Goal: Entertainment & Leisure: Consume media (video, audio)

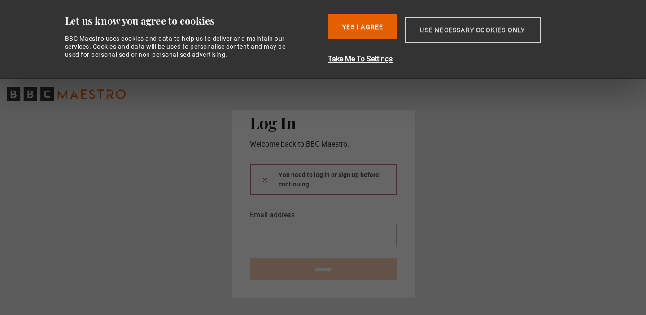
click at [443, 28] on button "Use necessary cookies only" at bounding box center [472, 30] width 135 height 26
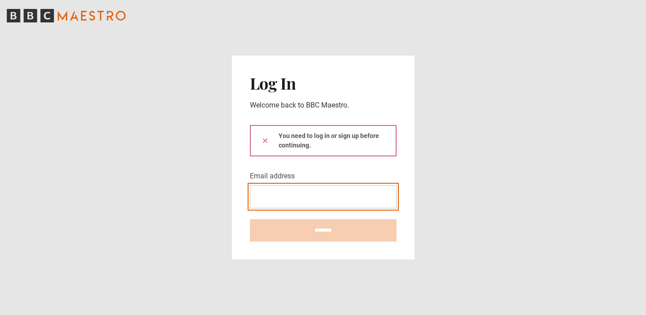
click at [305, 197] on input "Email address" at bounding box center [323, 196] width 147 height 23
type input "**********"
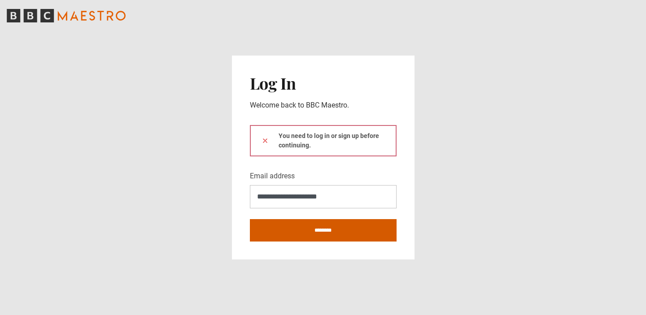
click at [310, 235] on input "********" at bounding box center [323, 230] width 147 height 22
type input "**********"
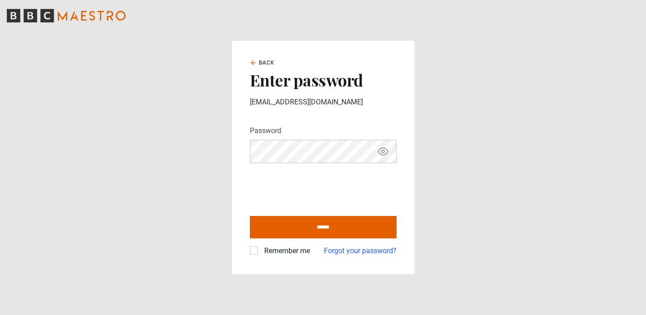
click at [261, 251] on label "Remember me" at bounding box center [285, 251] width 49 height 11
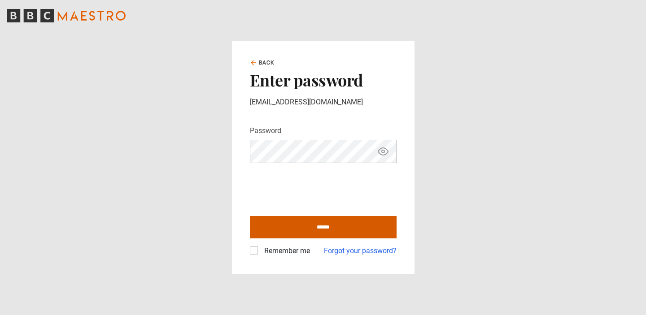
click at [284, 232] on input "******" at bounding box center [323, 227] width 147 height 22
type input "**********"
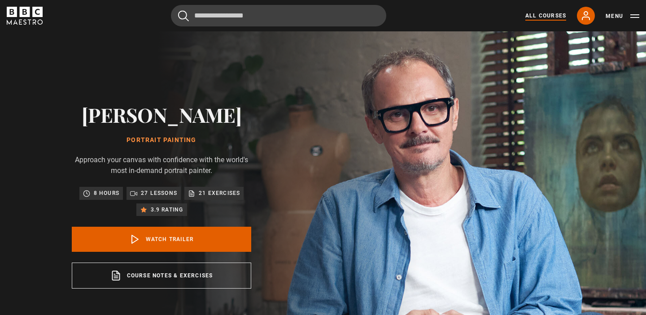
click at [537, 18] on link "All Courses" at bounding box center [545, 16] width 41 height 8
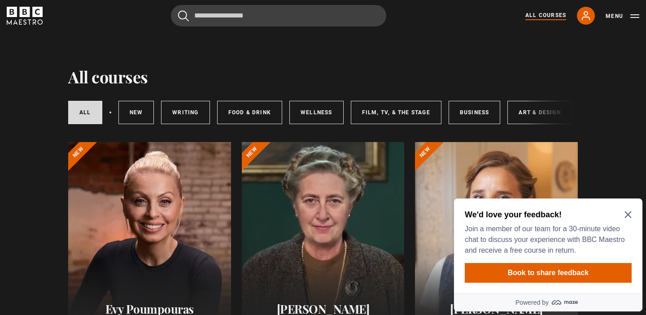
click at [631, 216] on icon "Close Maze Prompt" at bounding box center [628, 214] width 7 height 7
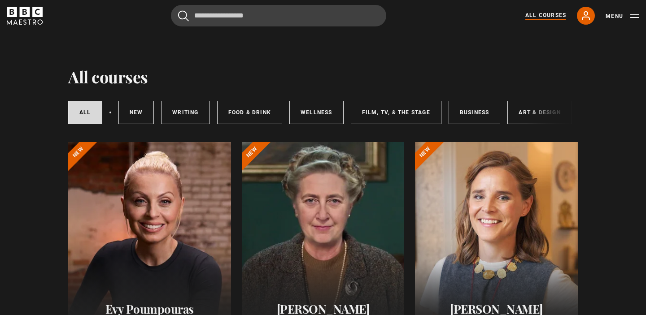
click at [532, 114] on div "All courses New courses Writing Food & Drink Wellness Film, TV, & The Stage Bus…" at bounding box center [323, 112] width 510 height 31
click at [523, 114] on link "Art & Design" at bounding box center [539, 112] width 64 height 23
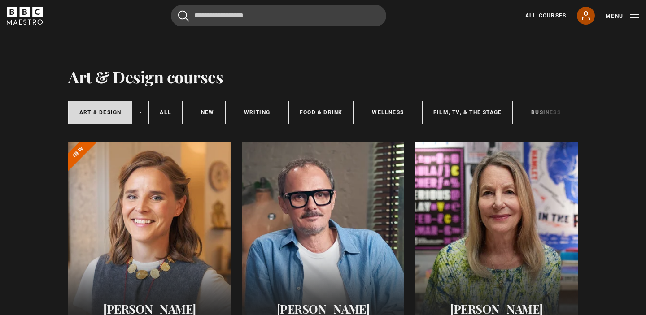
click at [591, 13] on icon at bounding box center [586, 15] width 11 height 11
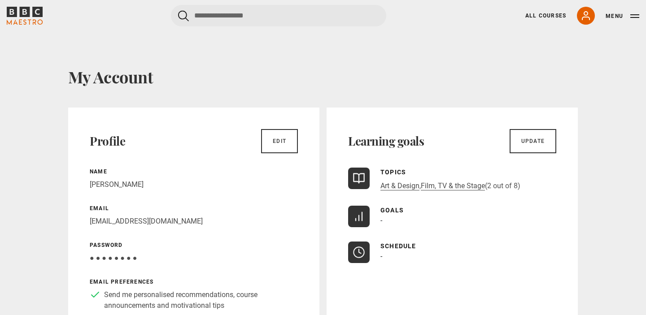
click at [36, 19] on icon "BBC Maestro" at bounding box center [25, 16] width 36 height 18
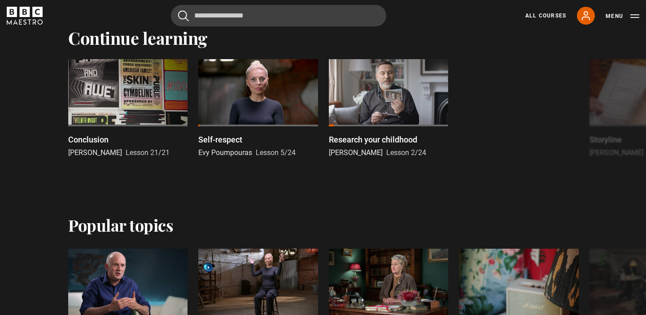
scroll to position [214, 0]
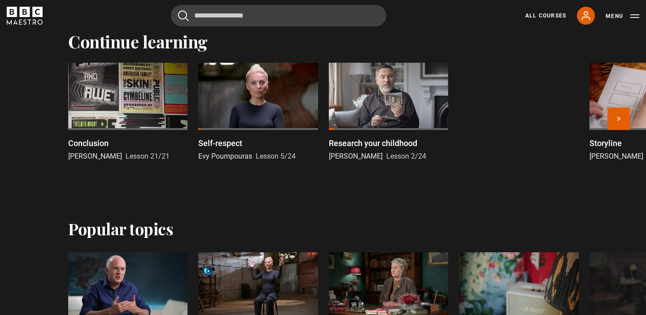
click at [274, 96] on div at bounding box center [257, 96] width 119 height 67
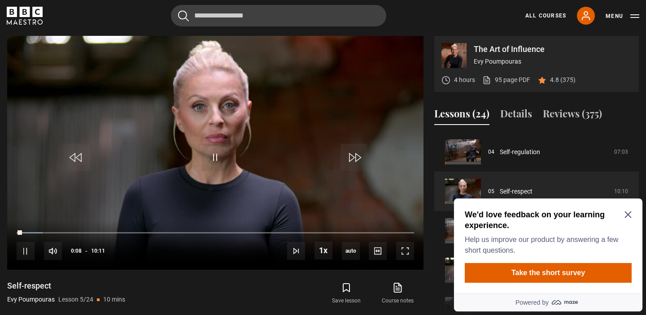
click at [628, 219] on div "We'd love feedback on your learning experience. Help us improve our product by …" at bounding box center [548, 233] width 167 height 47
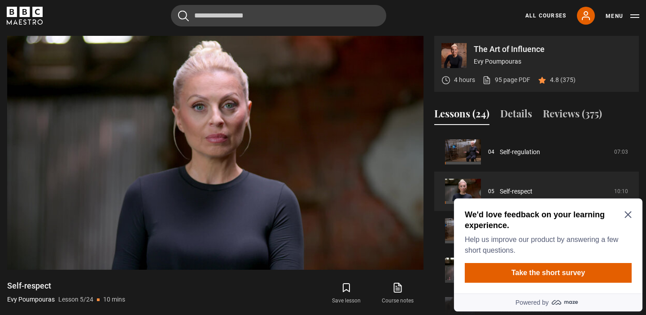
click at [628, 215] on icon "Close Maze Prompt" at bounding box center [628, 214] width 7 height 7
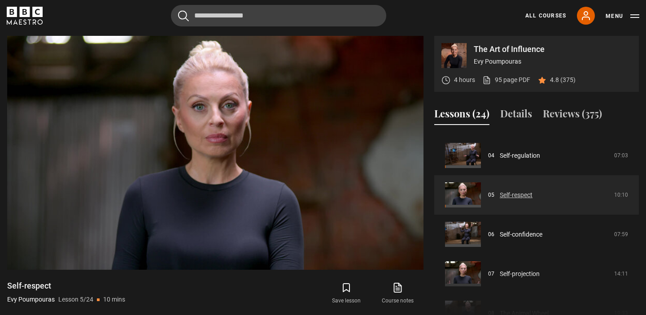
scroll to position [156, 0]
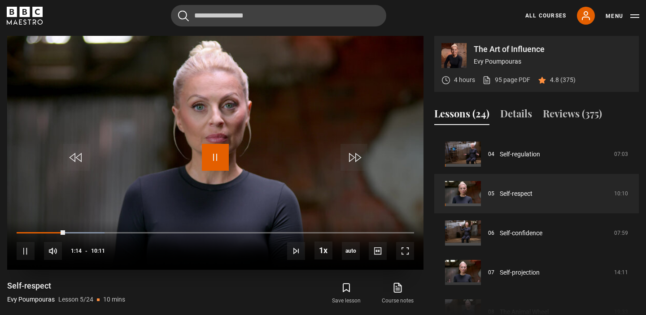
click at [220, 158] on span "Video Player" at bounding box center [215, 157] width 27 height 27
click at [216, 158] on span "Video Player" at bounding box center [215, 157] width 27 height 27
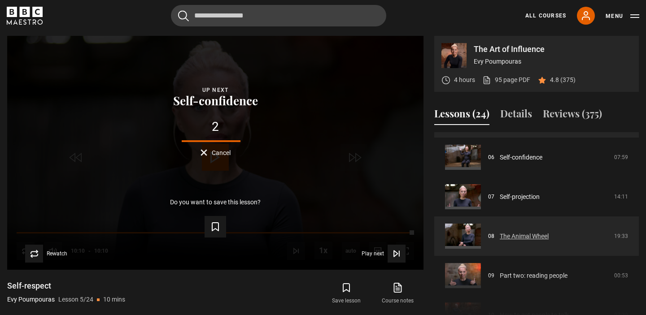
scroll to position [234, 0]
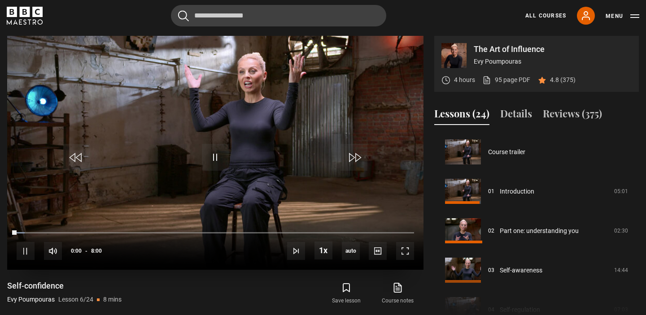
scroll to position [197, 0]
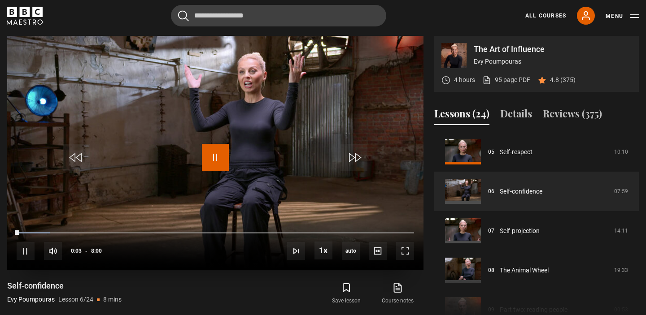
click at [215, 155] on span "Video Player" at bounding box center [215, 157] width 27 height 27
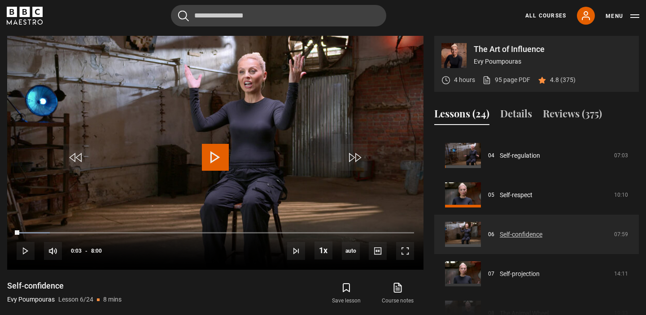
scroll to position [157, 0]
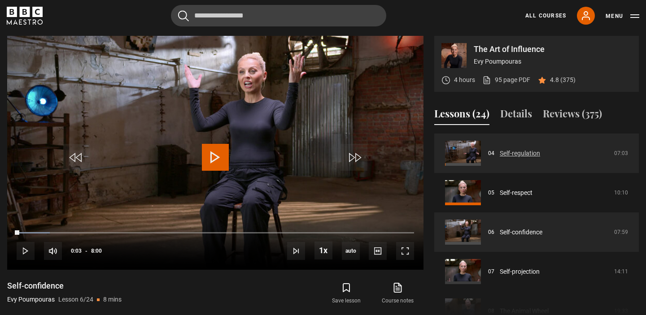
click at [500, 154] on link "Self-regulation" at bounding box center [520, 153] width 40 height 9
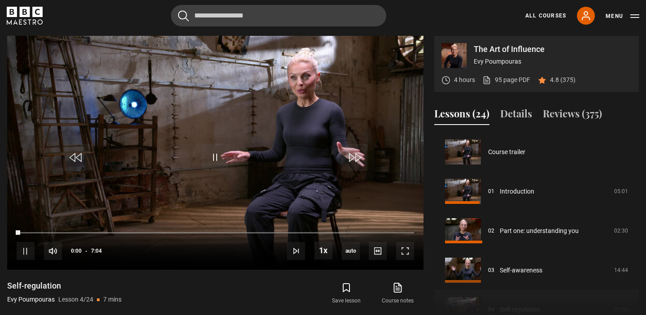
scroll to position [118, 0]
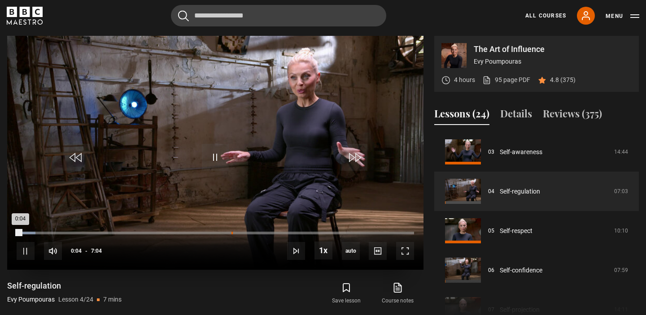
click at [232, 234] on div "3:49" at bounding box center [232, 233] width 1 height 3
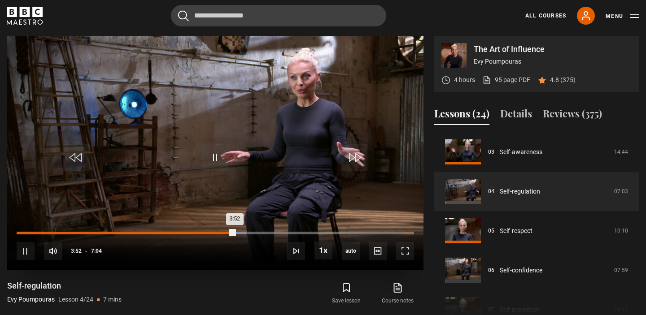
click at [406, 232] on div "6:54" at bounding box center [406, 233] width 1 height 3
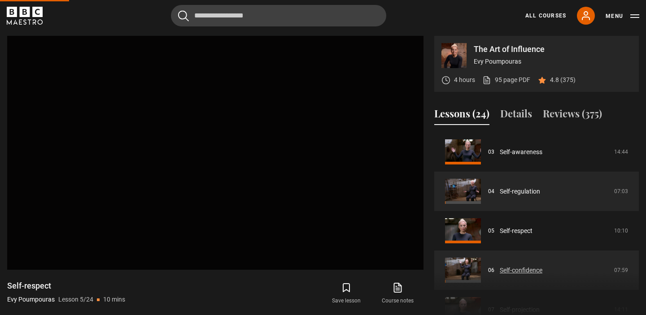
click at [523, 269] on link "Self-confidence" at bounding box center [521, 270] width 43 height 9
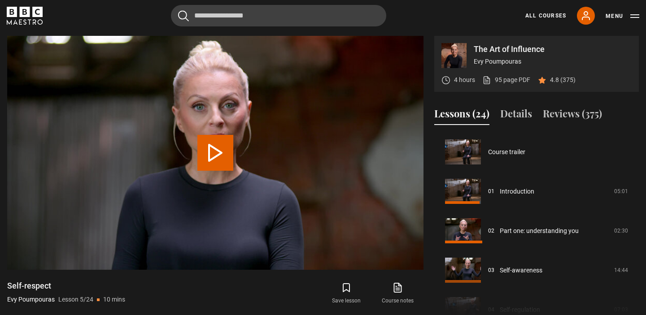
scroll to position [158, 0]
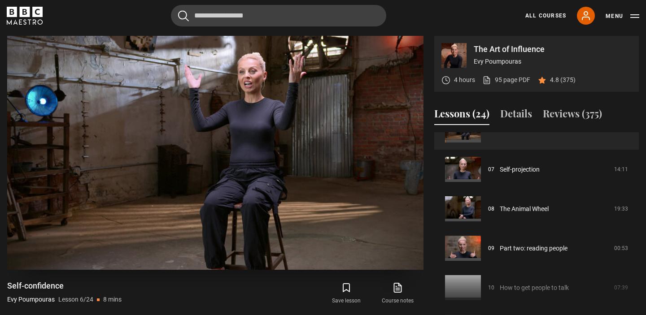
scroll to position [268, 0]
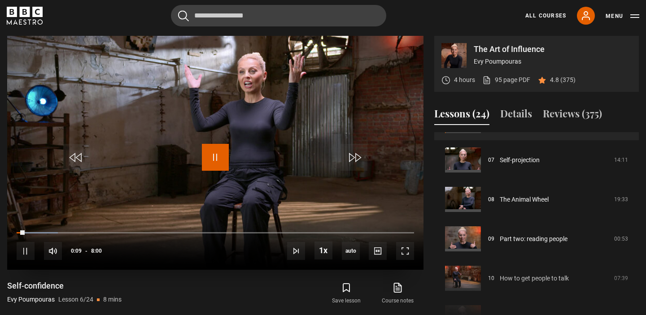
click at [221, 160] on span "Video Player" at bounding box center [215, 157] width 27 height 27
click at [221, 166] on span "Video Player" at bounding box center [215, 157] width 27 height 27
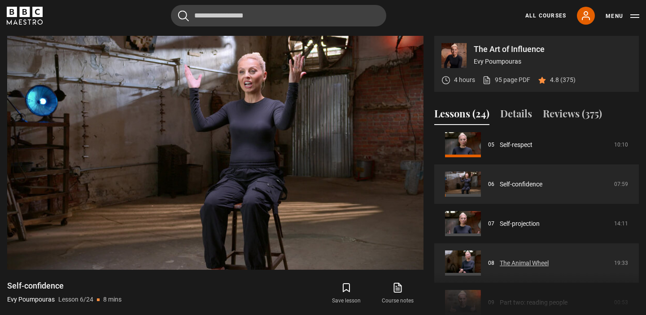
scroll to position [232, 0]
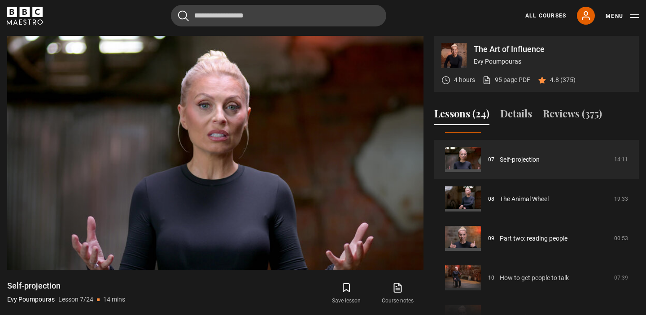
scroll to position [270, 0]
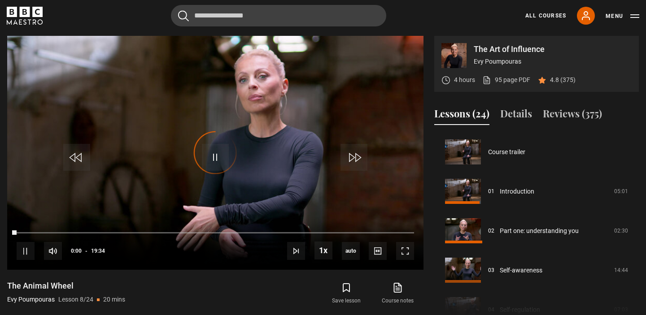
scroll to position [276, 0]
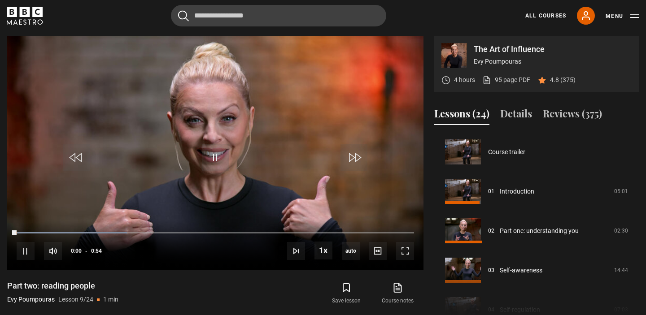
scroll to position [316, 0]
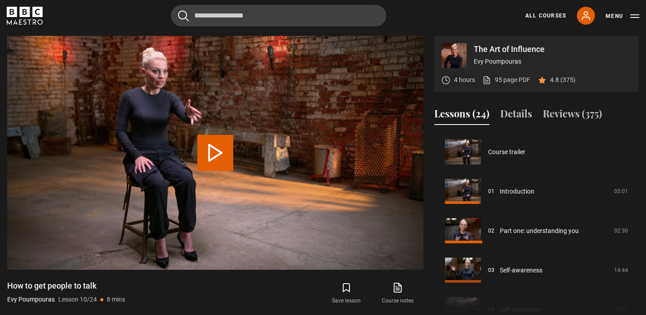
scroll to position [355, 0]
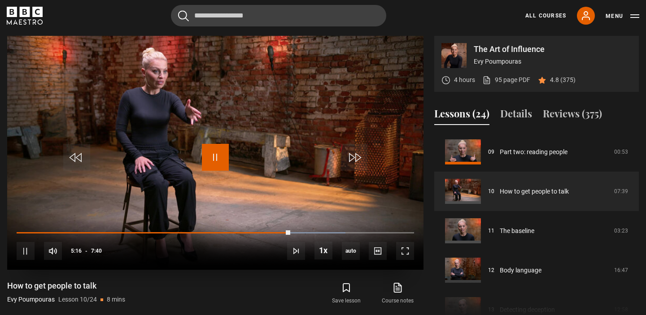
click at [213, 161] on span "Video Player" at bounding box center [215, 157] width 27 height 27
click at [213, 159] on span "Video Player" at bounding box center [215, 157] width 27 height 27
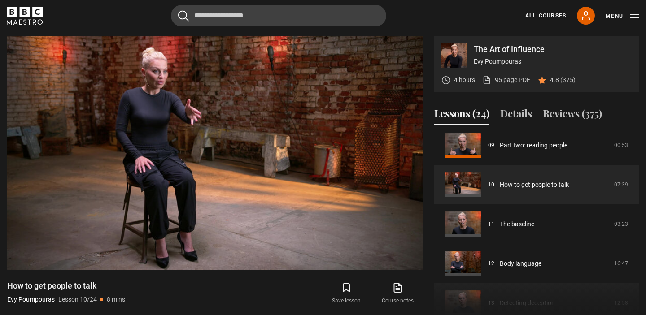
scroll to position [374, 0]
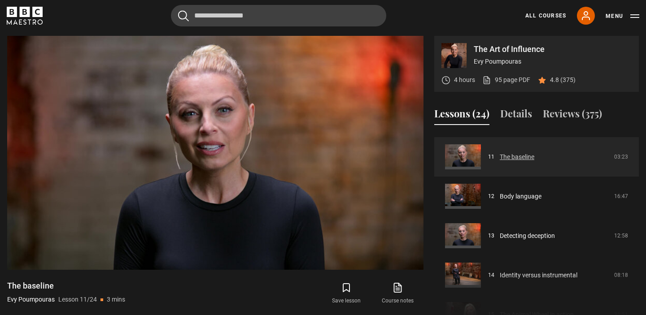
scroll to position [432, 0]
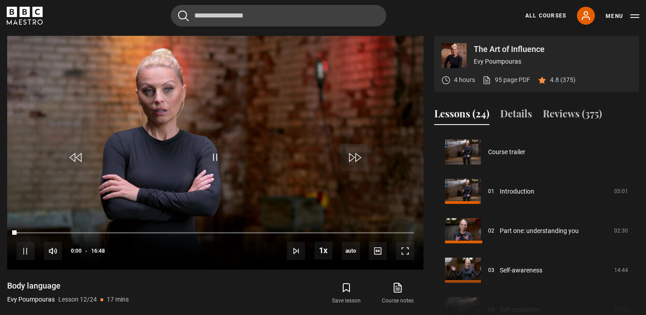
scroll to position [434, 0]
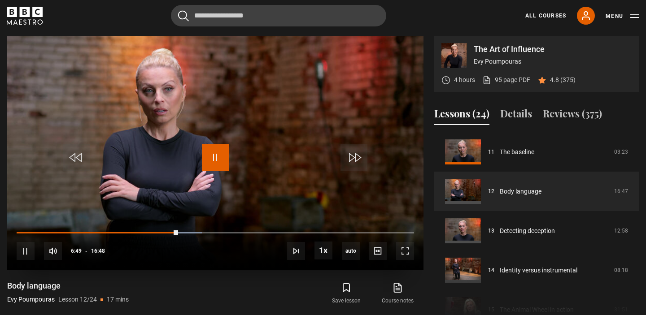
click at [214, 163] on span "Video Player" at bounding box center [215, 157] width 27 height 27
click at [217, 161] on span "Video Player" at bounding box center [215, 157] width 27 height 27
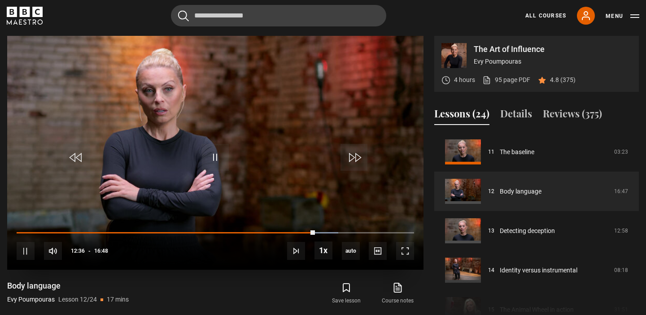
click at [203, 180] on video "Video Player" at bounding box center [215, 153] width 416 height 234
click at [221, 161] on span "Video Player" at bounding box center [215, 157] width 27 height 27
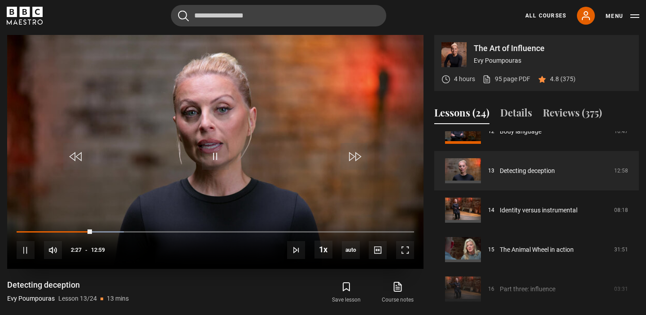
scroll to position [374, 0]
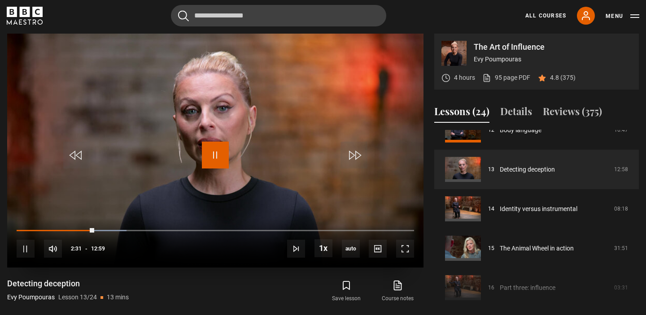
click at [215, 154] on span "Video Player" at bounding box center [215, 155] width 27 height 27
